Goal: Task Accomplishment & Management: Manage account settings

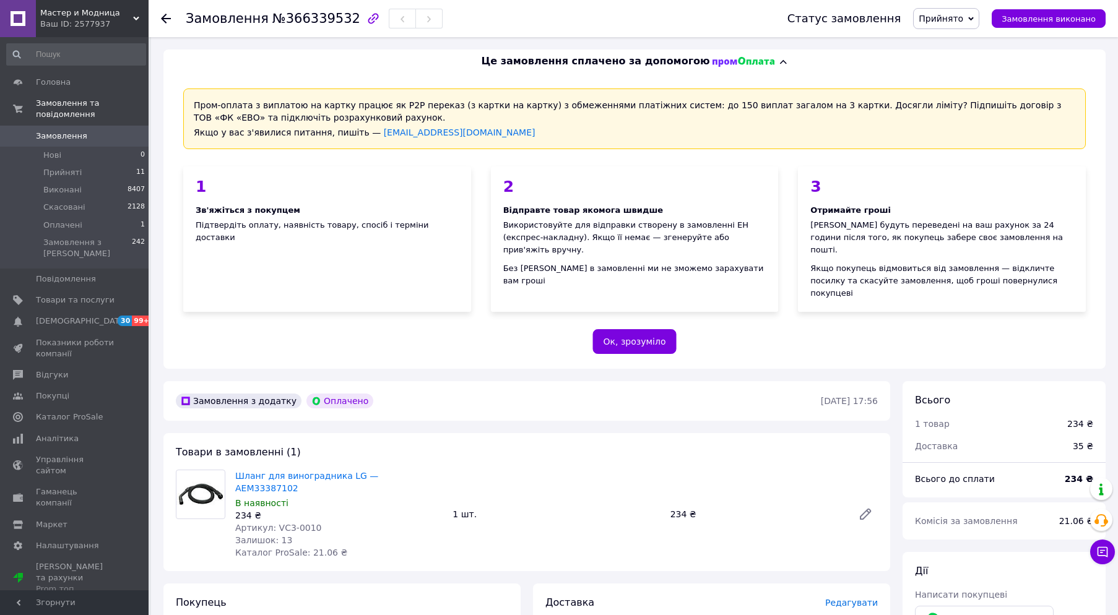
scroll to position [412, 0]
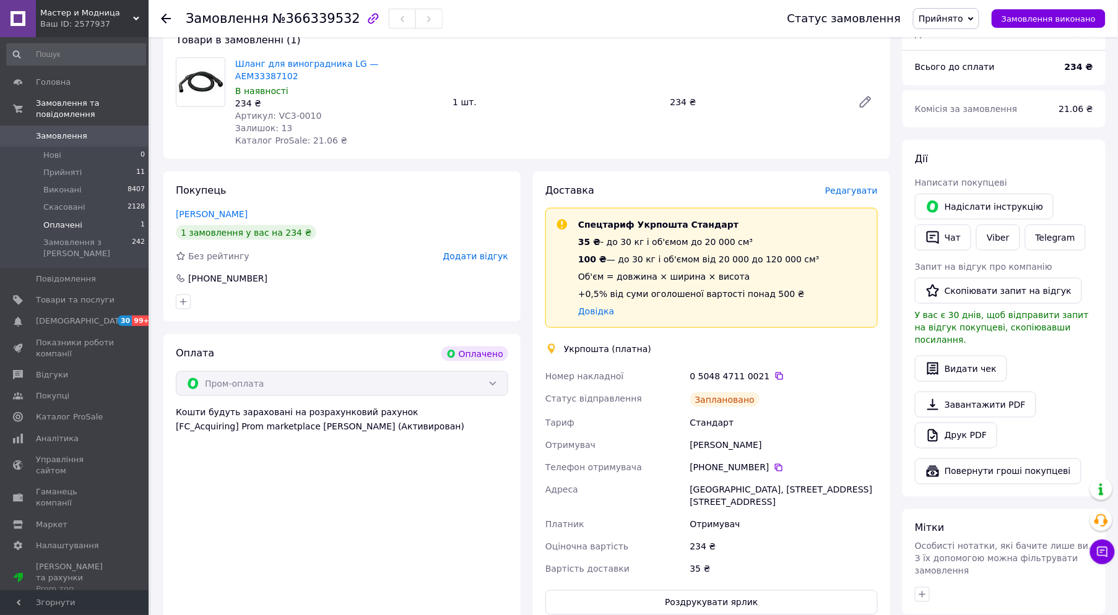
click at [98, 217] on li "Оплачені 1" at bounding box center [76, 225] width 152 height 17
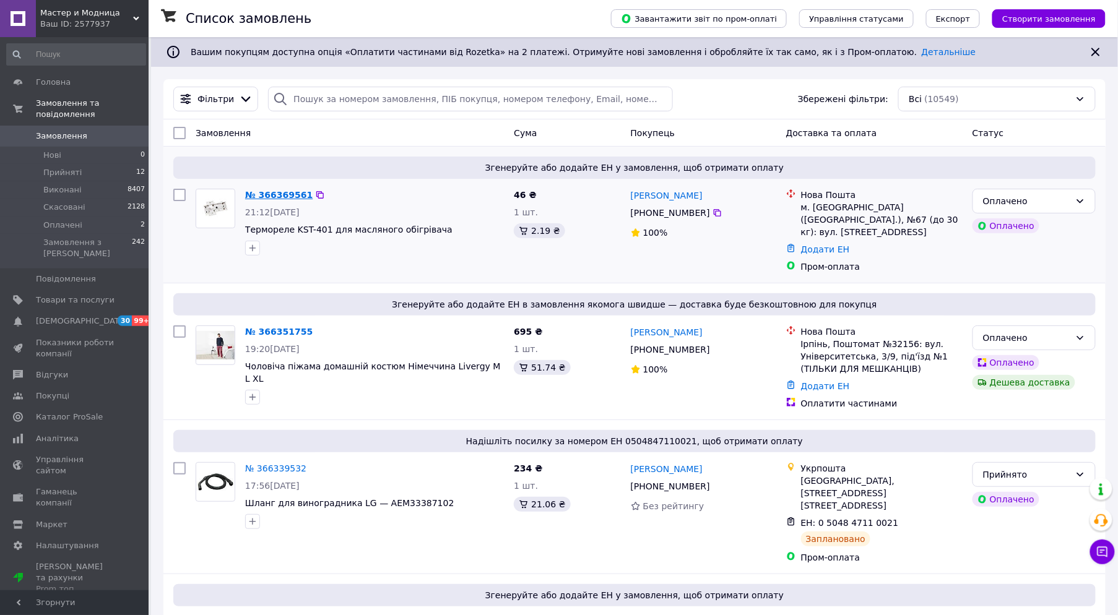
click at [276, 191] on link "№ 366369561" at bounding box center [278, 195] width 67 height 10
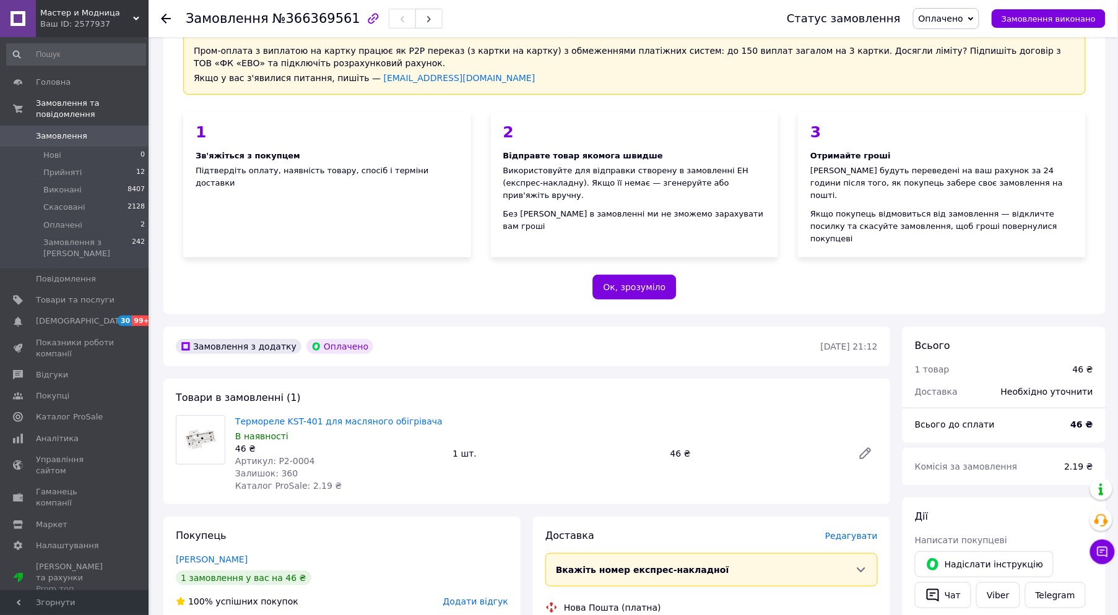
scroll to position [137, 0]
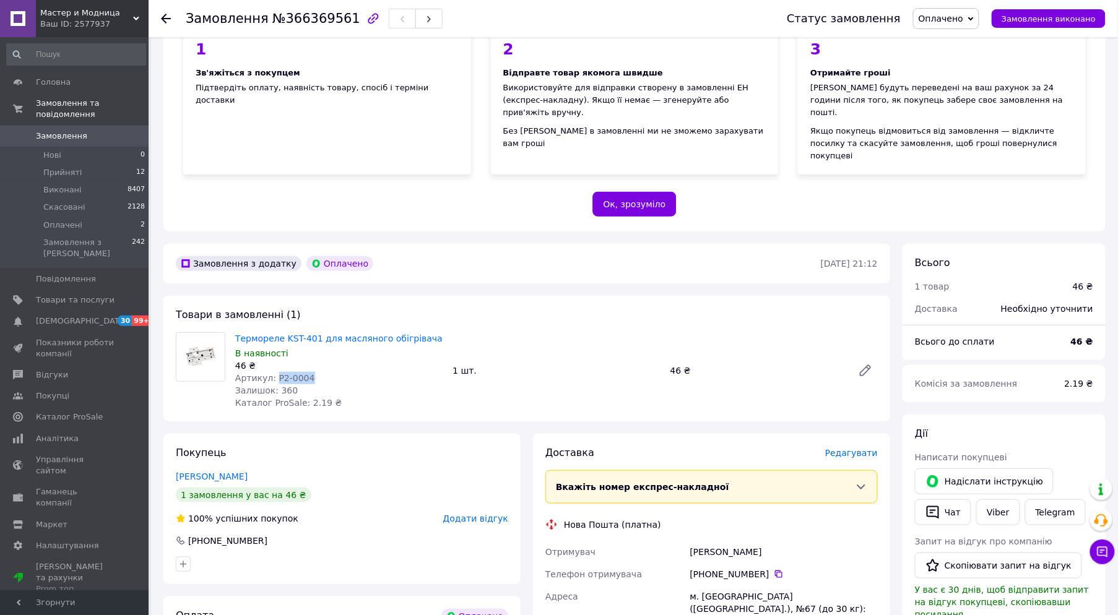
drag, startPoint x: 311, startPoint y: 349, endPoint x: 272, endPoint y: 353, distance: 38.6
click at [272, 372] on div "Артикул: P2-0004" at bounding box center [338, 378] width 207 height 12
copy span "P2-0004"
click at [946, 15] on span "Оплачено" at bounding box center [941, 19] width 45 height 10
click at [950, 40] on li "Прийнято" at bounding box center [946, 43] width 65 height 19
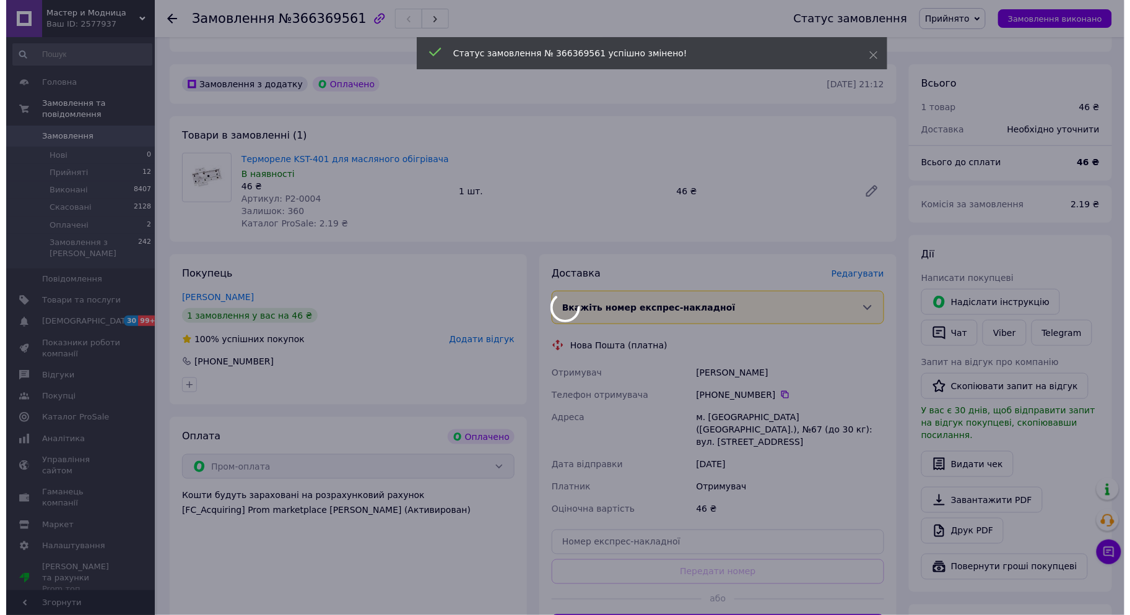
scroll to position [344, 0]
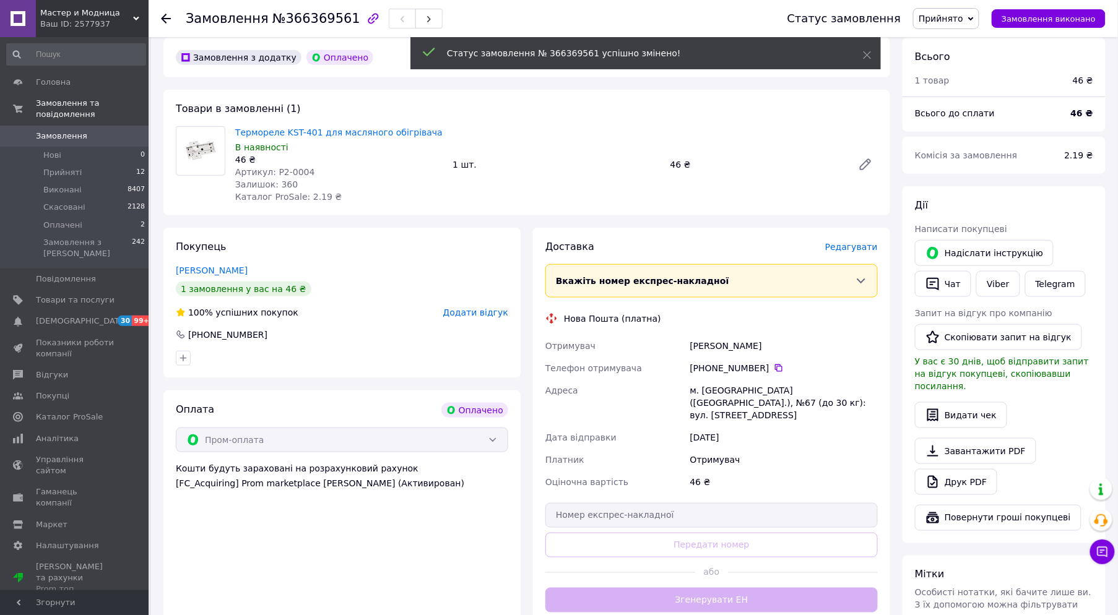
click at [857, 242] on span "Редагувати" at bounding box center [851, 247] width 53 height 10
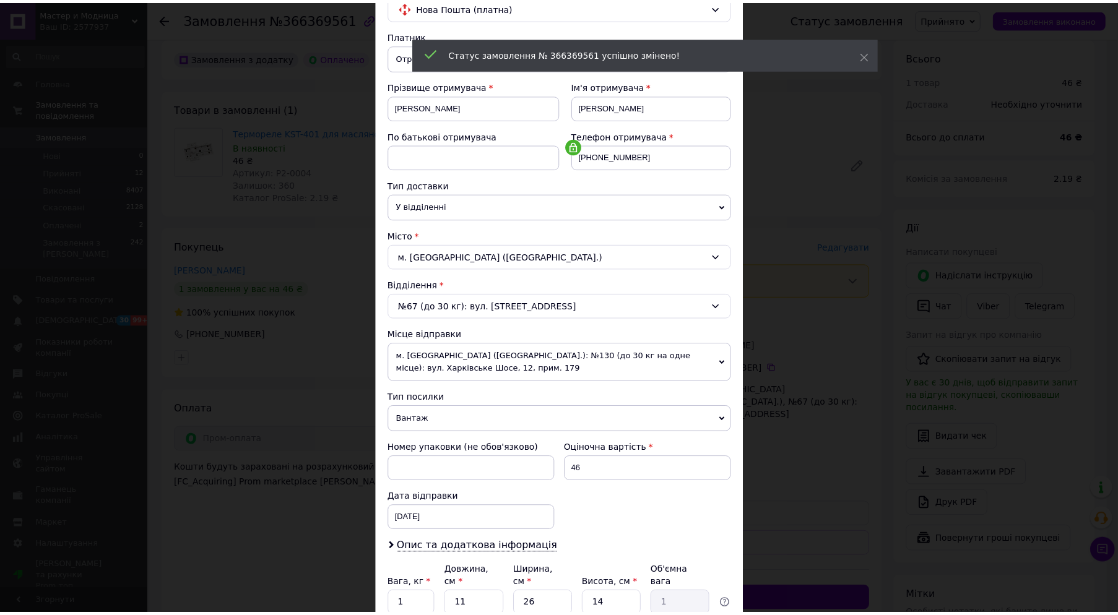
scroll to position [220, 0]
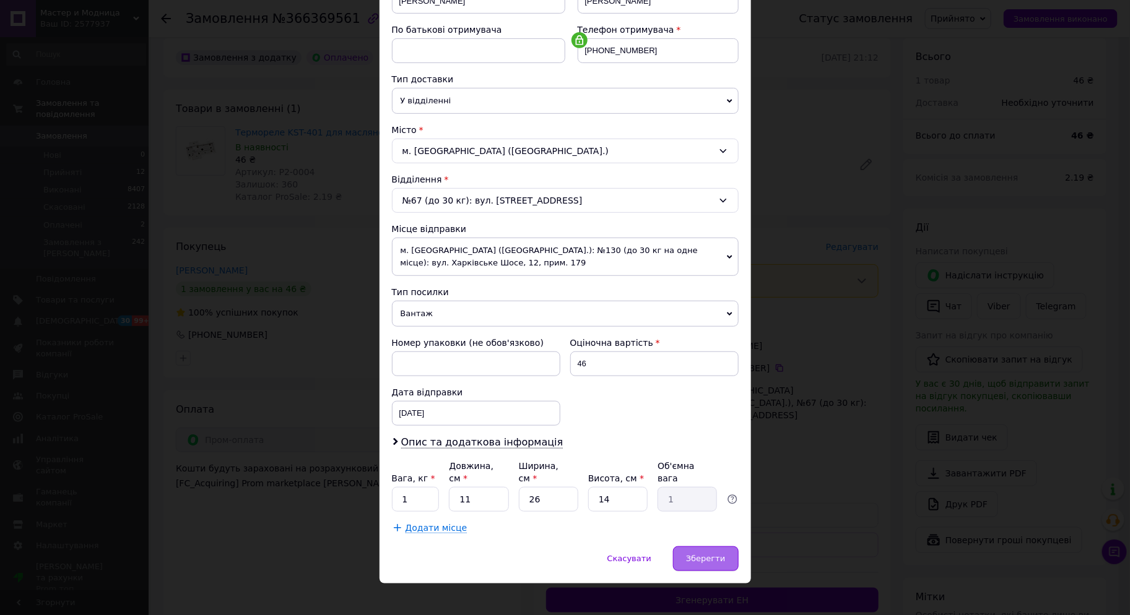
click at [708, 554] on span "Зберегти" at bounding box center [705, 558] width 39 height 9
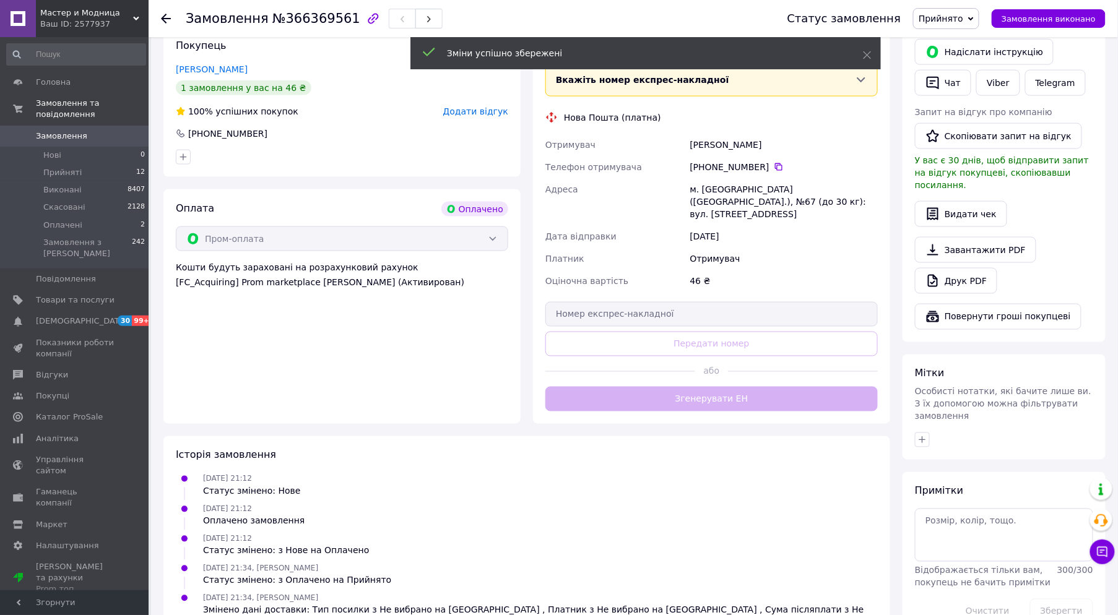
scroll to position [550, 0]
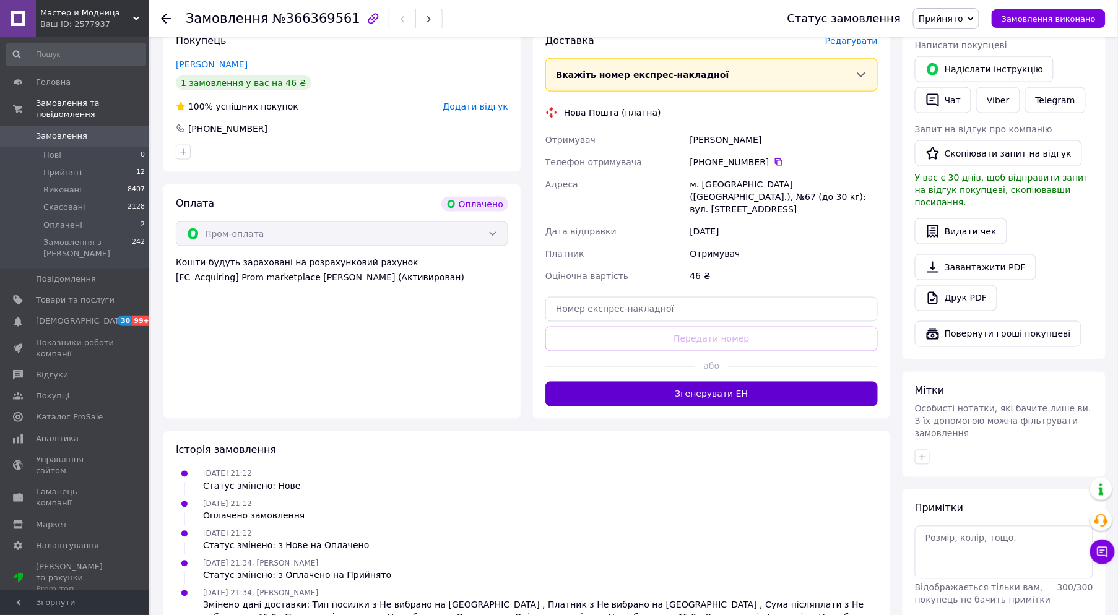
click at [751, 382] on button "Згенерувати ЕН" at bounding box center [711, 394] width 332 height 25
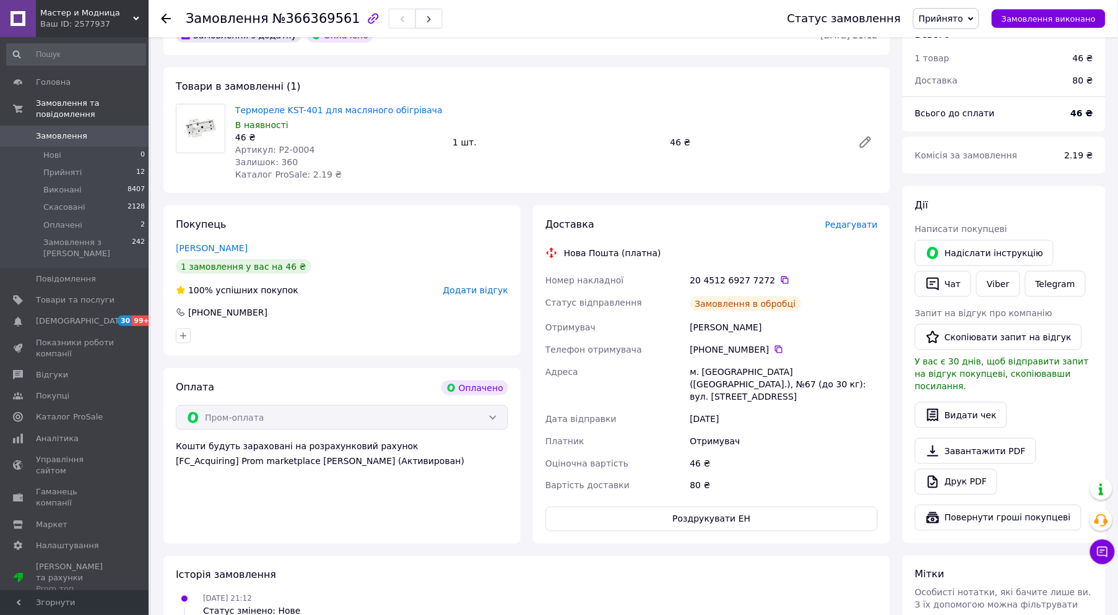
scroll to position [344, 0]
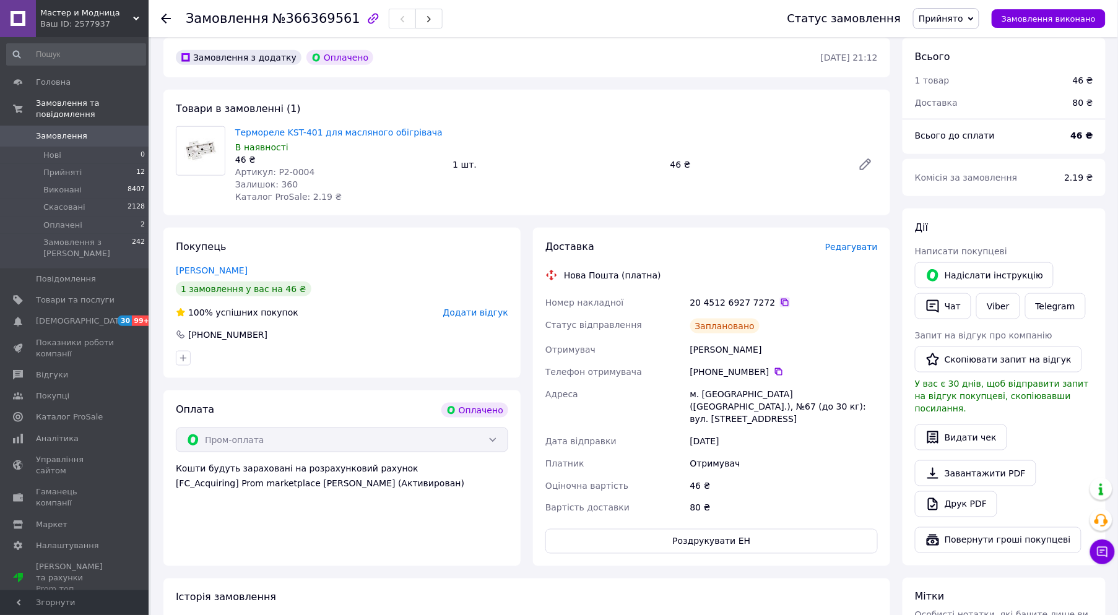
click at [781, 299] on icon at bounding box center [784, 302] width 7 height 7
click at [1107, 552] on icon at bounding box center [1102, 552] width 11 height 11
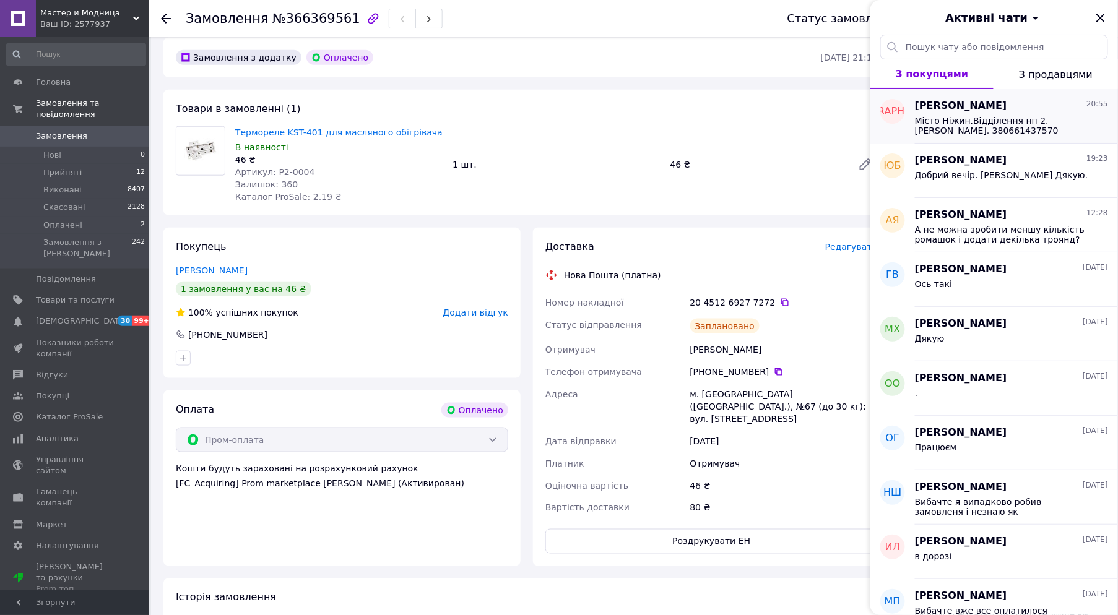
click at [986, 126] on span "Місто Ніжин.Відділення нп 2.[PERSON_NAME]. 380661437570" at bounding box center [1003, 126] width 176 height 20
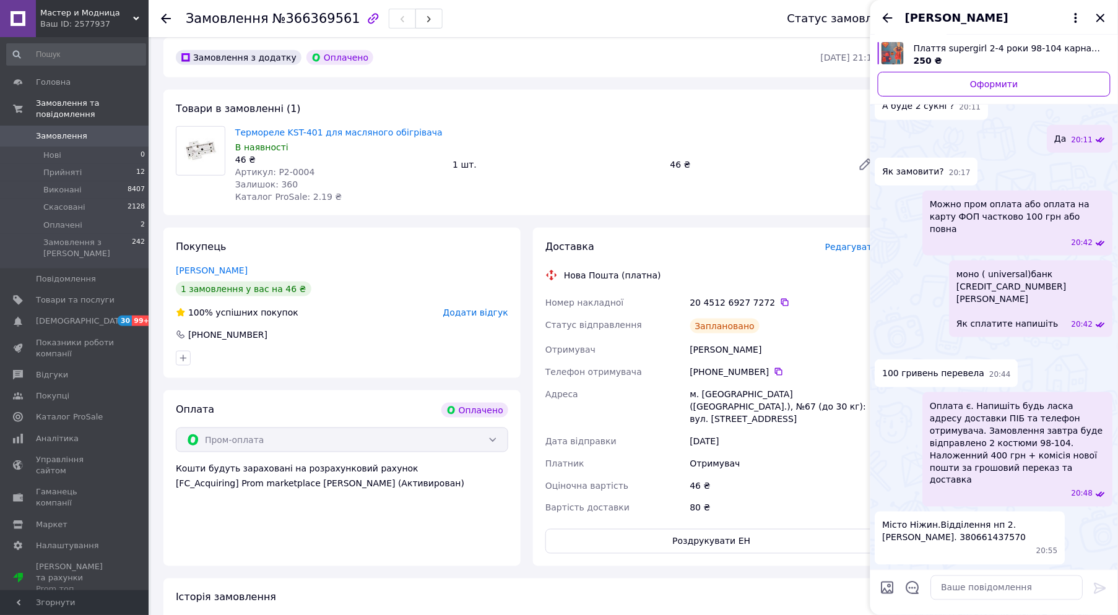
scroll to position [547, 0]
drag, startPoint x: 969, startPoint y: 537, endPoint x: 1020, endPoint y: 540, distance: 51.4
click at [1020, 540] on span "Місто Ніжин.Відділення нп 2.[PERSON_NAME]. 380661437570" at bounding box center [970, 531] width 175 height 25
copy span "0661437570"
drag, startPoint x: 880, startPoint y: 539, endPoint x: 955, endPoint y: 535, distance: 75.0
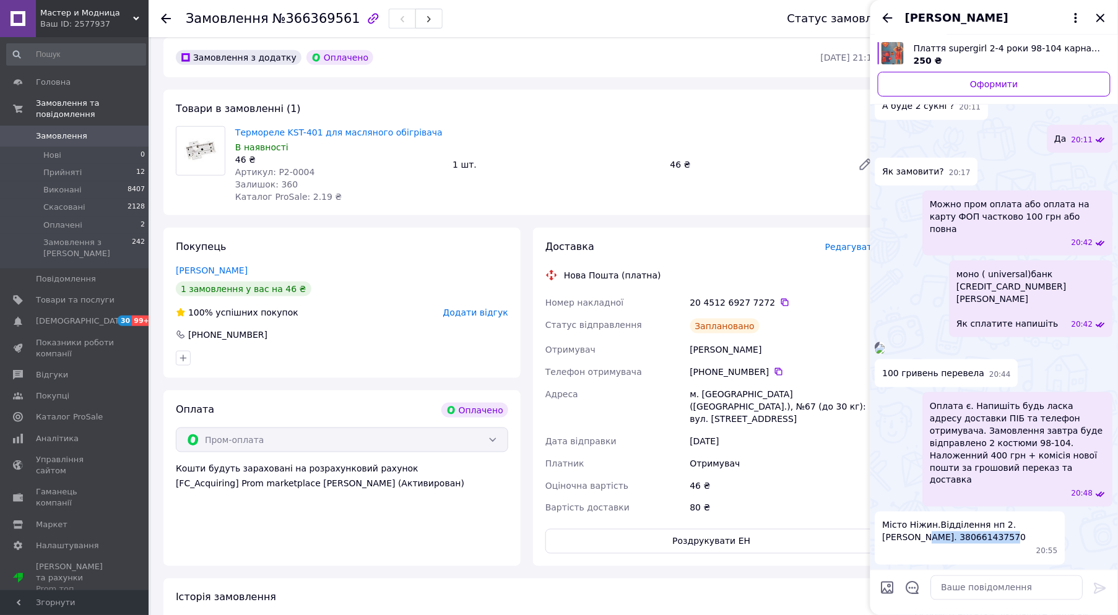
click at [955, 535] on div "Місто Ніжин.Відділення нп 2.[PERSON_NAME]. 380661437570 20:55" at bounding box center [970, 538] width 190 height 53
drag, startPoint x: 997, startPoint y: 527, endPoint x: 914, endPoint y: 545, distance: 85.5
click at [914, 544] on span "Місто Ніжин.Відділення нп 2.[PERSON_NAME]. 380661437570" at bounding box center [970, 531] width 175 height 25
copy span "[PERSON_NAME]"
drag, startPoint x: 907, startPoint y: 524, endPoint x: 932, endPoint y: 525, distance: 24.8
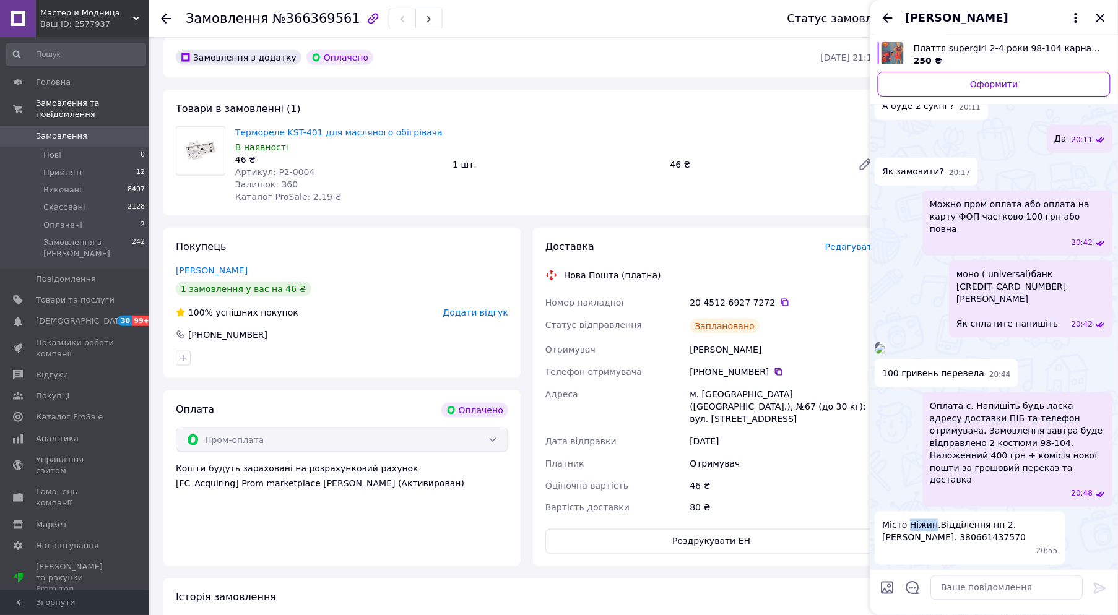
click at [932, 525] on span "Місто Ніжин.Відділення нп 2.[PERSON_NAME]. 380661437570" at bounding box center [970, 531] width 175 height 25
copy span "Ніжин"
